Goal: Transaction & Acquisition: Purchase product/service

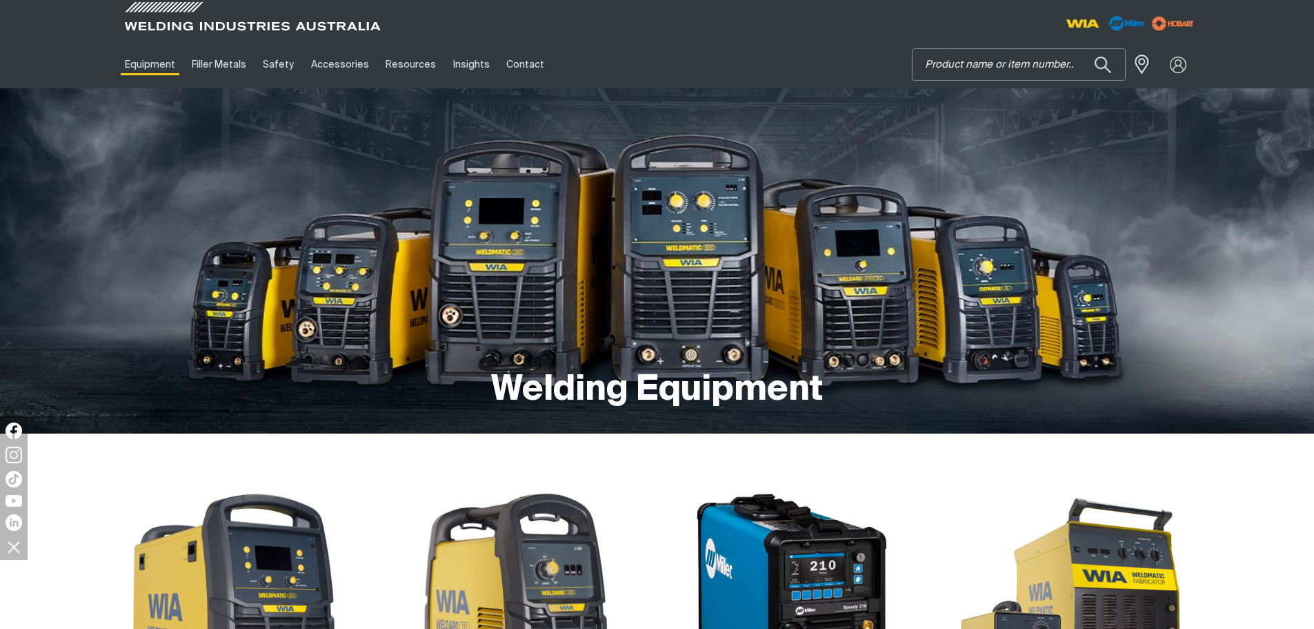
click at [944, 63] on input "Search" at bounding box center [1019, 64] width 212 height 31
type input "PRO"
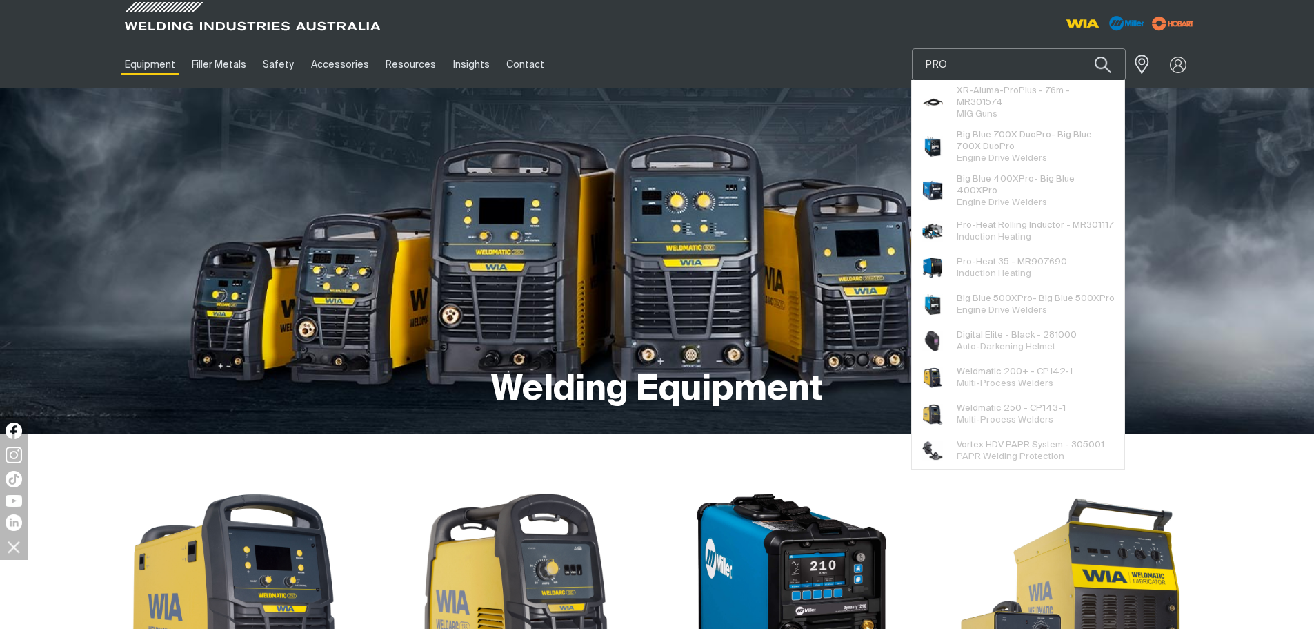
drag, startPoint x: 965, startPoint y: 66, endPoint x: 883, endPoint y: 58, distance: 82.5
click at [883, 58] on div "Equipment Stick Welders TIG Welders MIG Welders Multi-Process Welders Engine Dr…" at bounding box center [658, 65] width 1082 height 48
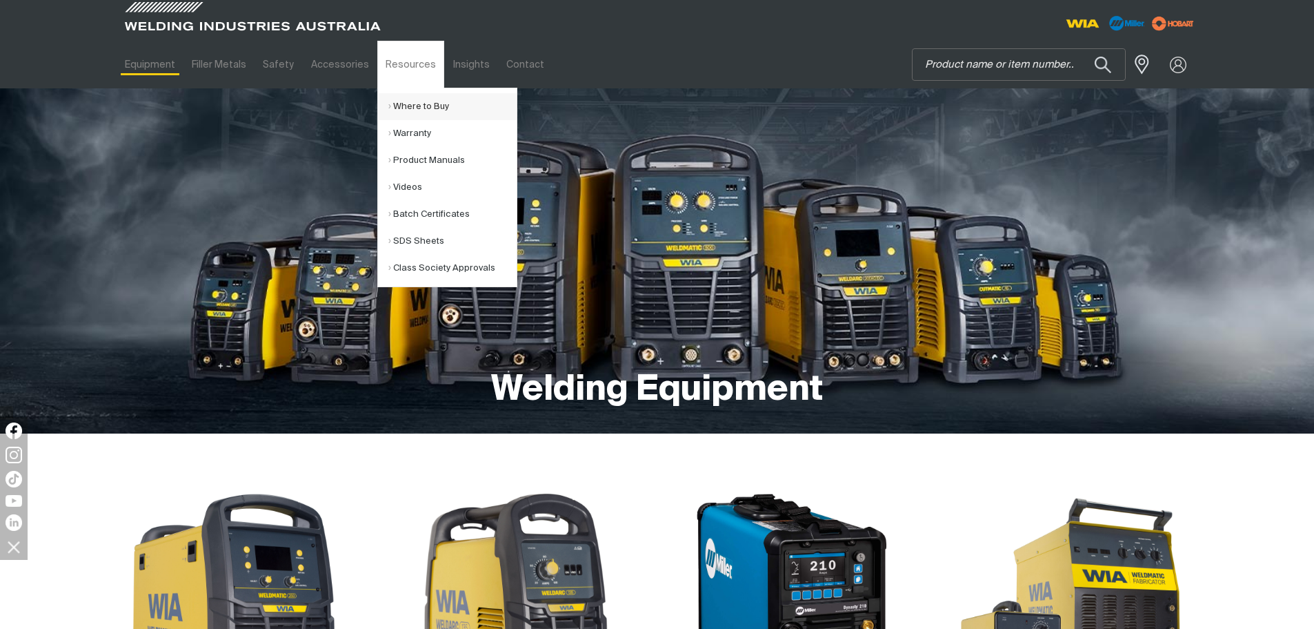
click at [410, 112] on link "Where to Buy" at bounding box center [452, 106] width 128 height 27
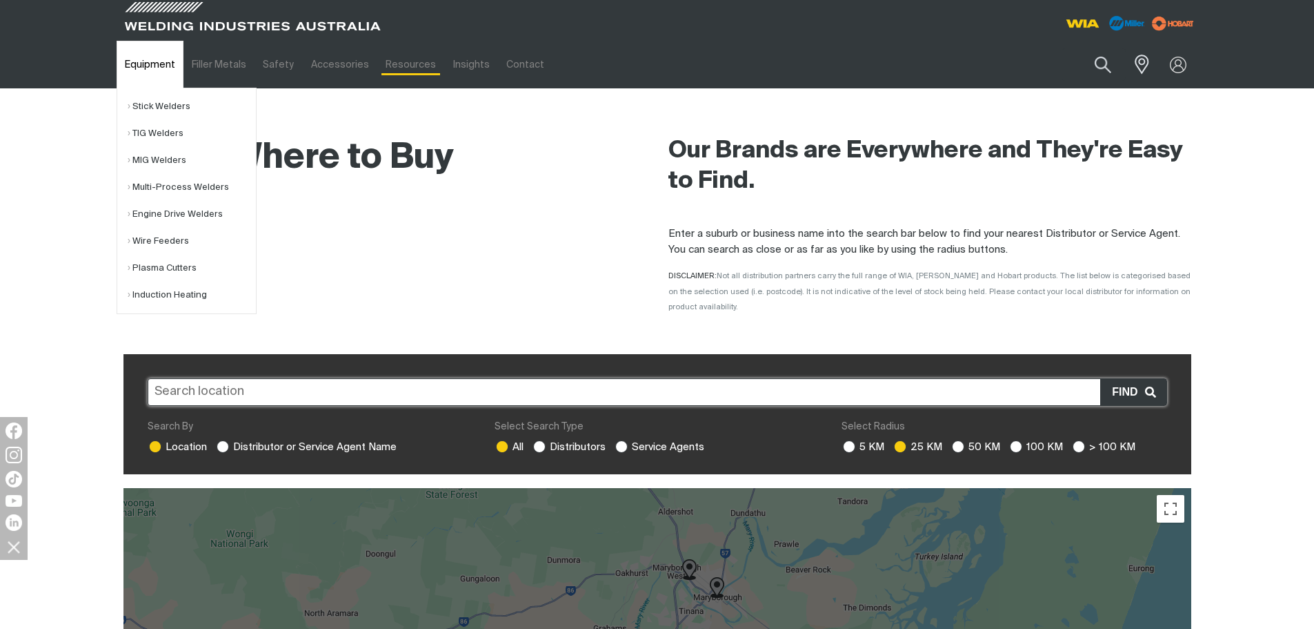
click at [157, 74] on link "Equipment" at bounding box center [150, 65] width 67 height 48
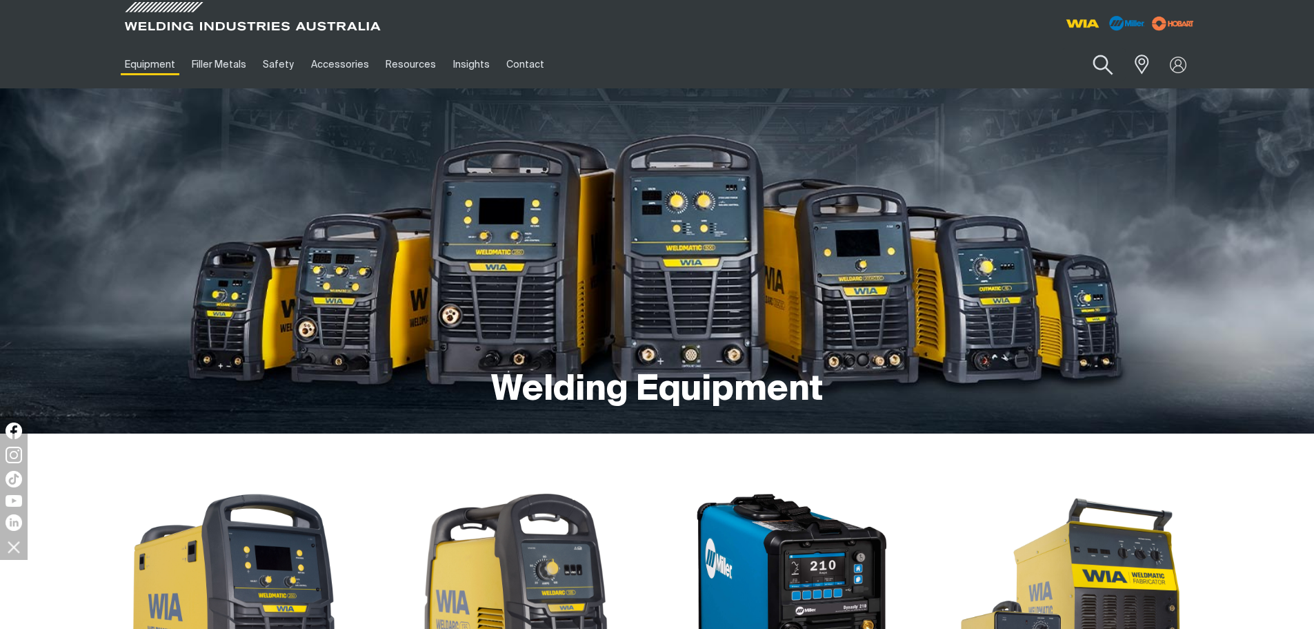
click at [1100, 62] on button "Search products" at bounding box center [1103, 65] width 56 height 39
click at [991, 66] on input "Search" at bounding box center [1019, 64] width 212 height 31
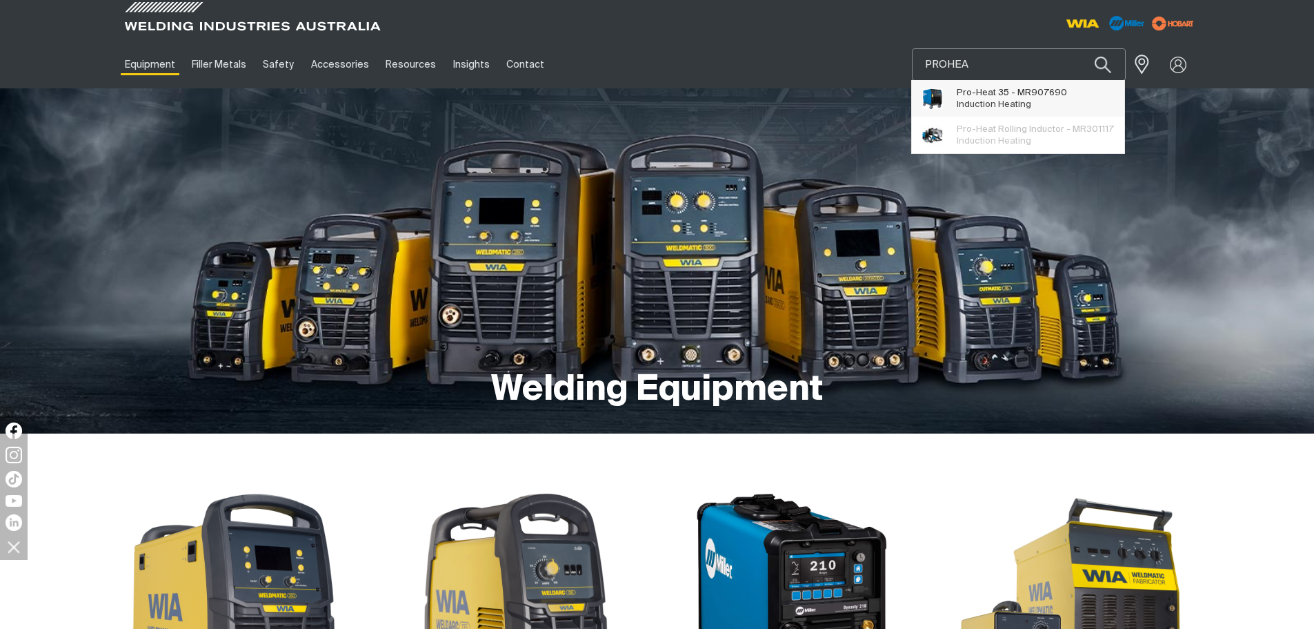
type input "PROHEA"
click at [993, 106] on span "Induction Heating" at bounding box center [994, 104] width 75 height 9
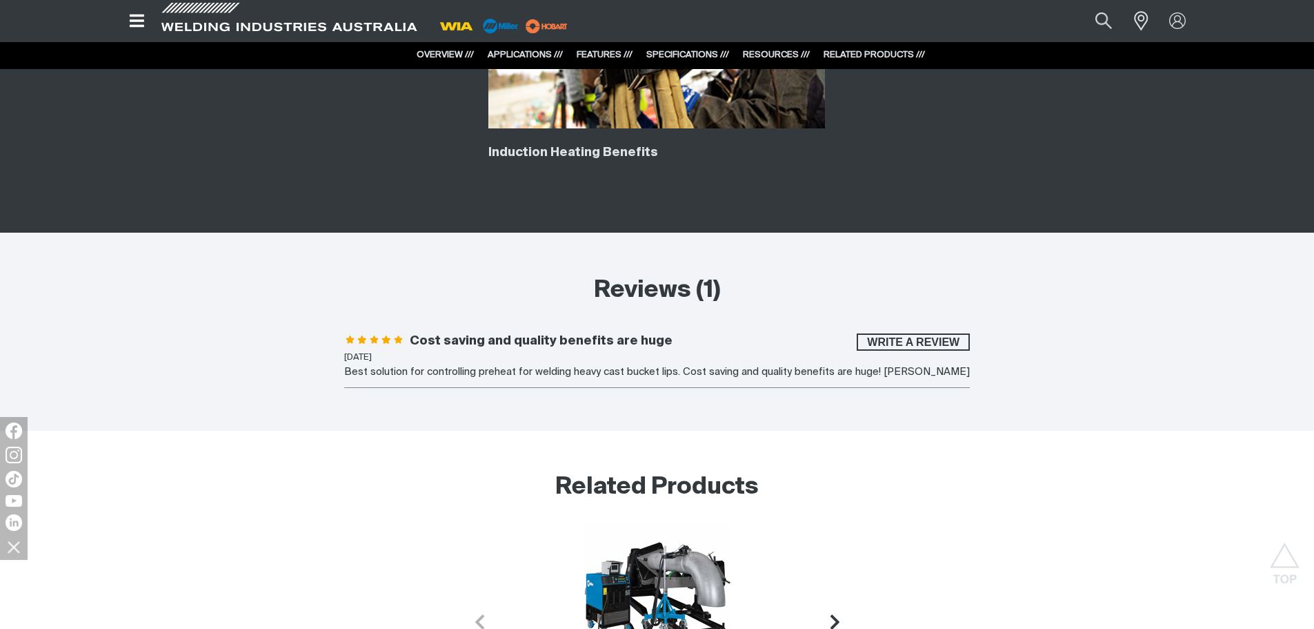
scroll to position [4691, 0]
